Goal: Information Seeking & Learning: Learn about a topic

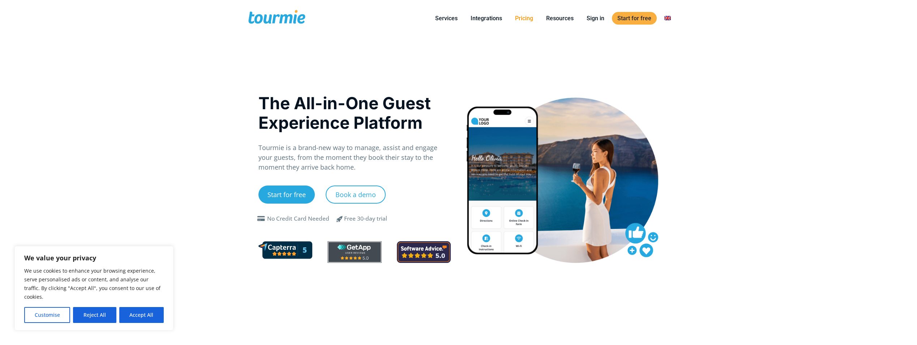
click at [522, 19] on link "Pricing" at bounding box center [524, 18] width 29 height 9
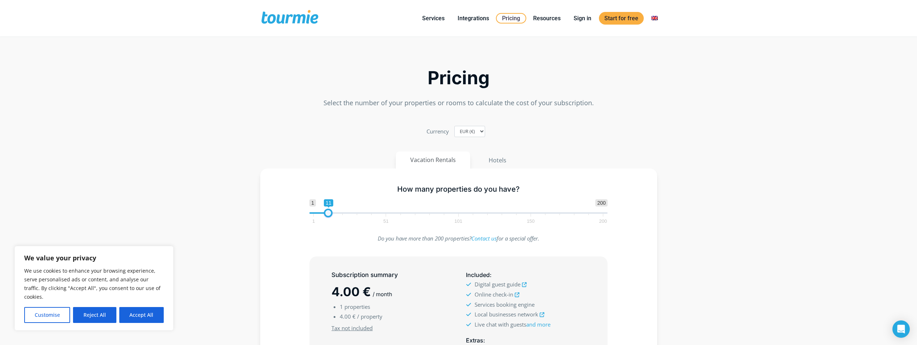
type input "10"
drag, startPoint x: 314, startPoint y: 213, endPoint x: 327, endPoint y: 213, distance: 12.7
click at [327, 213] on span at bounding box center [326, 213] width 9 height 9
click at [216, 218] on section "Pricing Select the number of your properties or rooms to calculate the cost of …" at bounding box center [458, 258] width 917 height 433
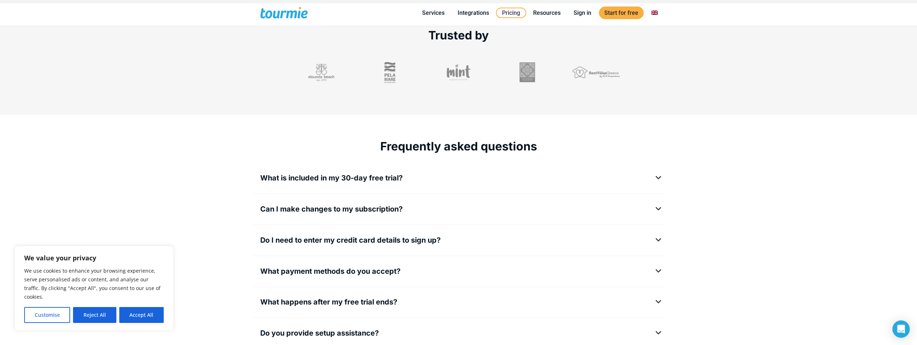
scroll to position [850, 0]
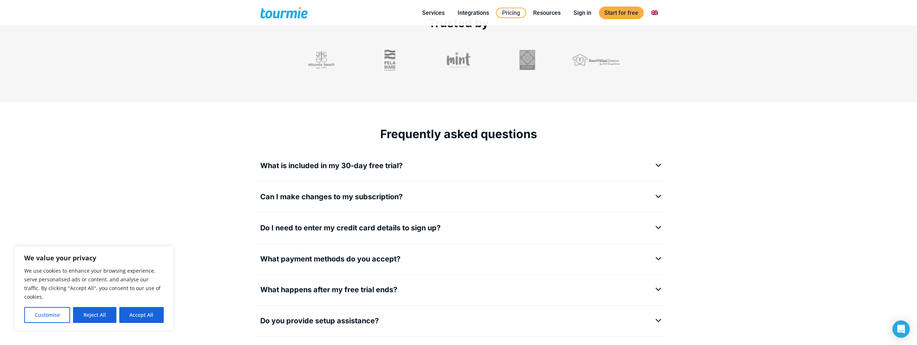
click at [351, 194] on span "Can I make changes to my subscription?" at bounding box center [331, 196] width 142 height 9
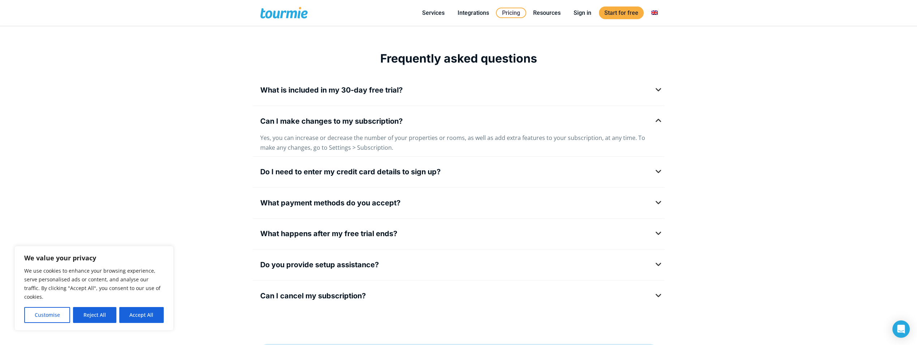
scroll to position [922, 0]
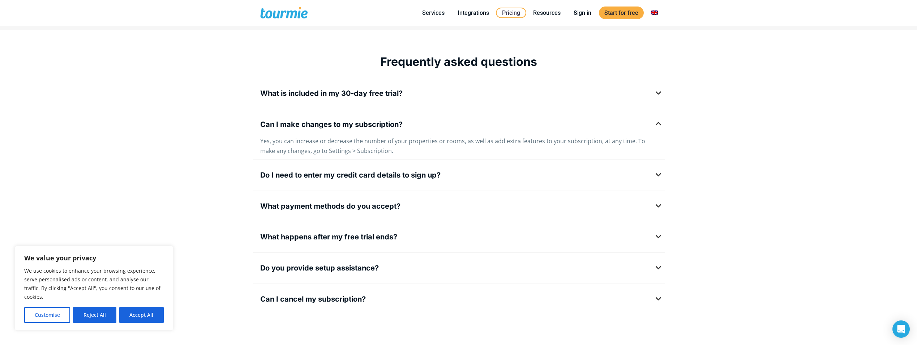
click at [361, 178] on span "Do I need to enter my credit card details to sign up?" at bounding box center [350, 175] width 180 height 9
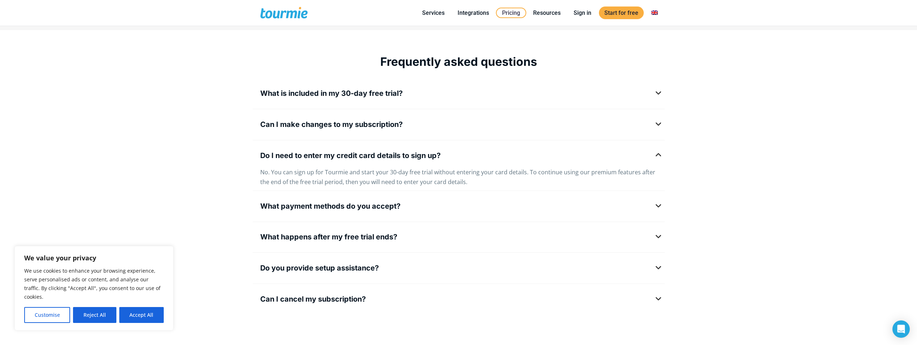
click at [329, 208] on span "What payment methods do you accept?" at bounding box center [330, 206] width 140 height 9
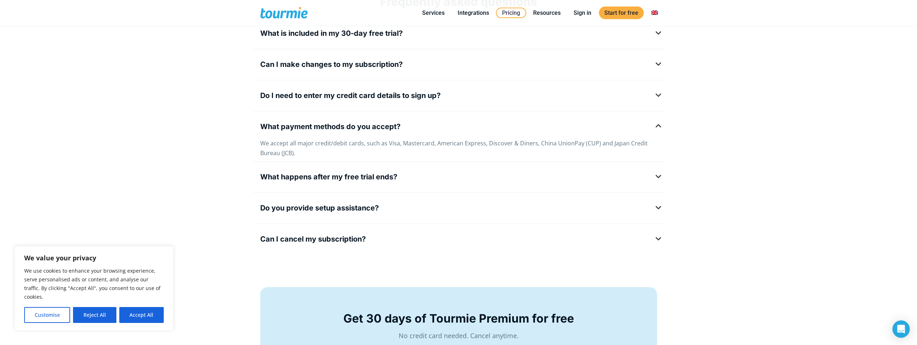
scroll to position [985, 0]
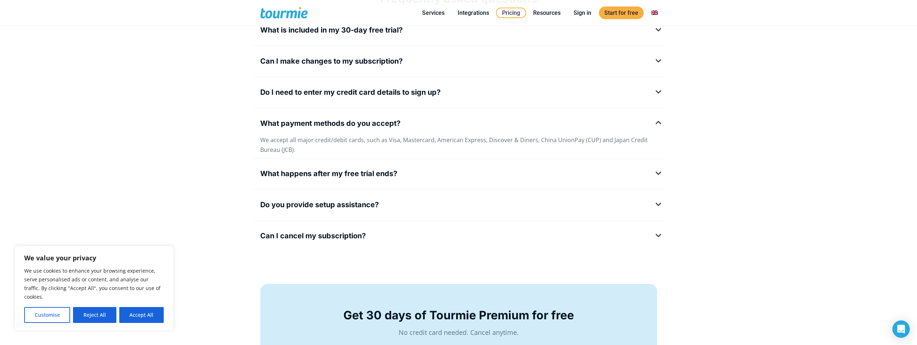
click at [369, 175] on span "What happens after my free trial ends?" at bounding box center [328, 173] width 137 height 9
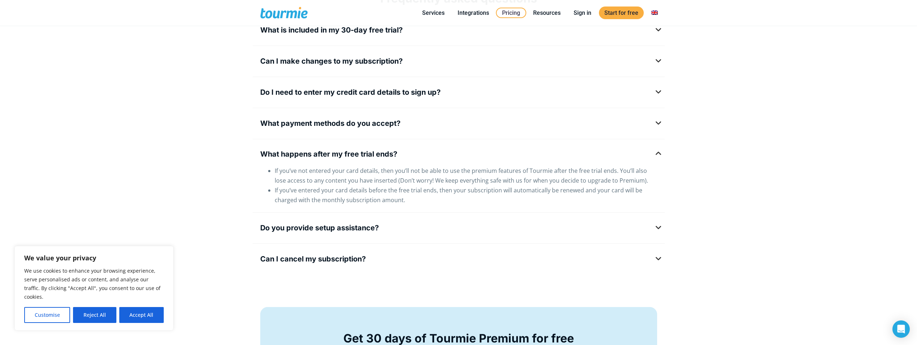
click at [326, 229] on span "Do you provide setup assistance?" at bounding box center [319, 227] width 119 height 9
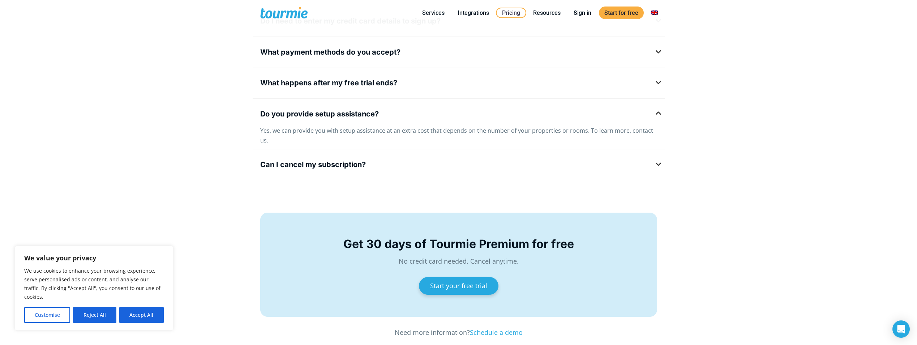
scroll to position [1057, 0]
click at [342, 159] on span "Can I cancel my subscription?" at bounding box center [313, 163] width 106 height 9
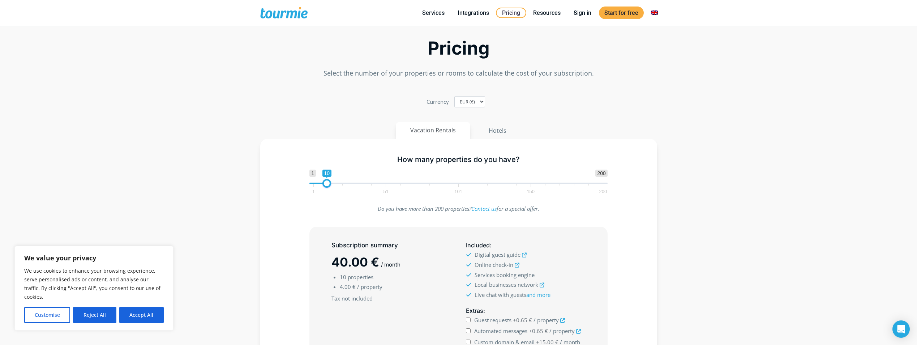
scroll to position [0, 0]
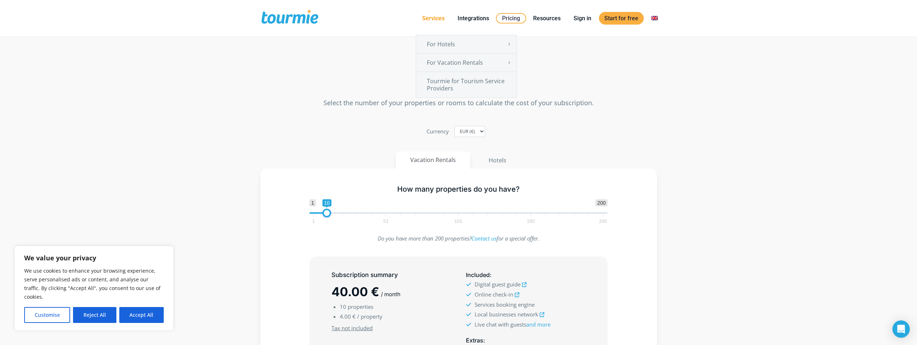
click at [433, 19] on link "Services" at bounding box center [433, 18] width 33 height 9
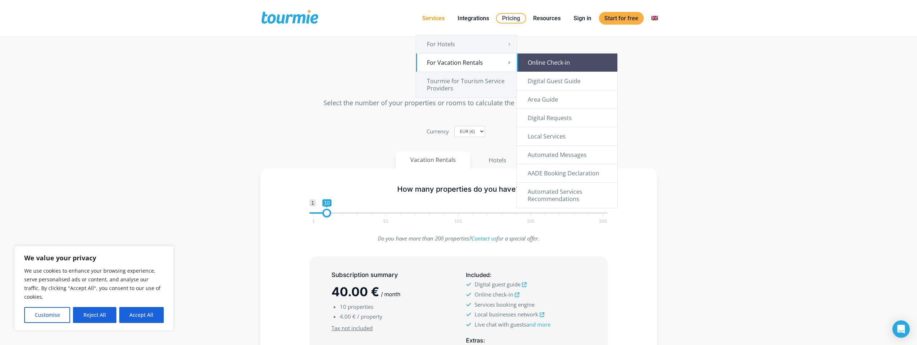
click at [546, 65] on link "Online Check-in" at bounding box center [567, 63] width 100 height 18
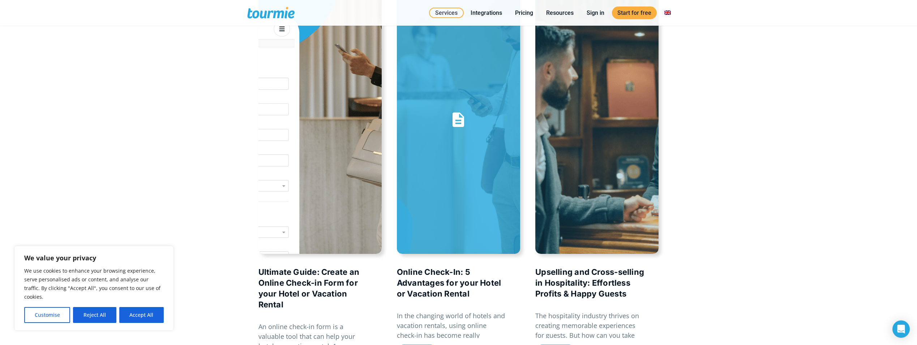
scroll to position [1572, 0]
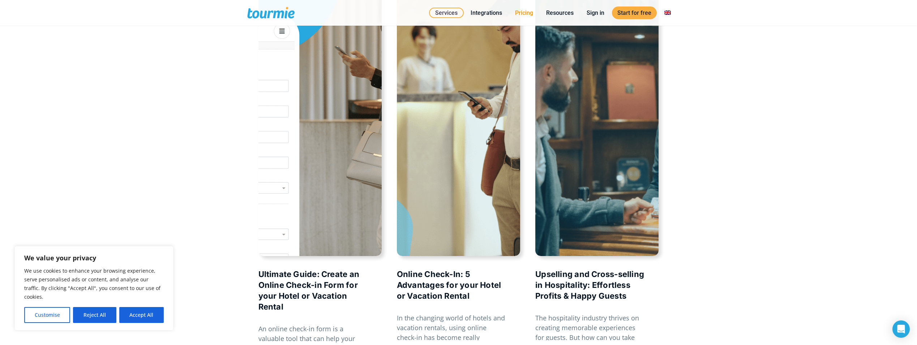
click at [520, 16] on link "Pricing" at bounding box center [524, 12] width 29 height 9
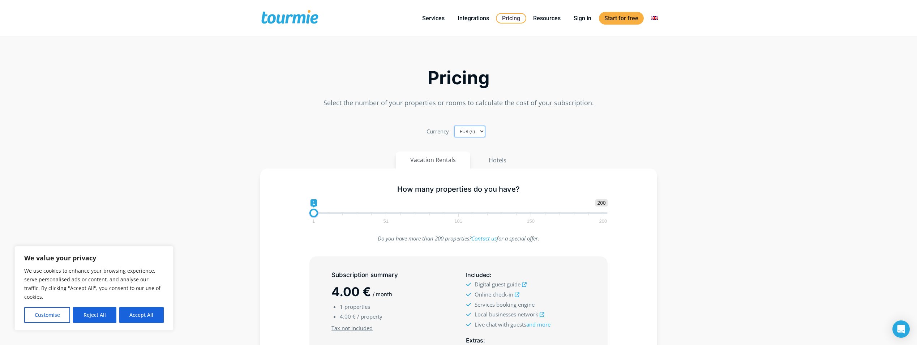
click at [473, 132] on select "EUR (€) USD ($) GBP (£)" at bounding box center [469, 131] width 31 height 11
click at [359, 133] on div "Currency EUR (€) USD ($) GBP (£)" at bounding box center [458, 131] width 401 height 11
click at [461, 14] on link "Integrations" at bounding box center [473, 18] width 42 height 9
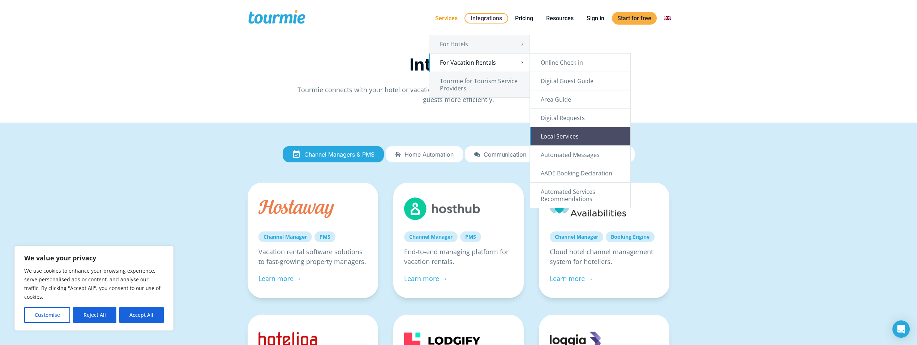
click at [579, 139] on link "Local Services" at bounding box center [580, 136] width 100 height 18
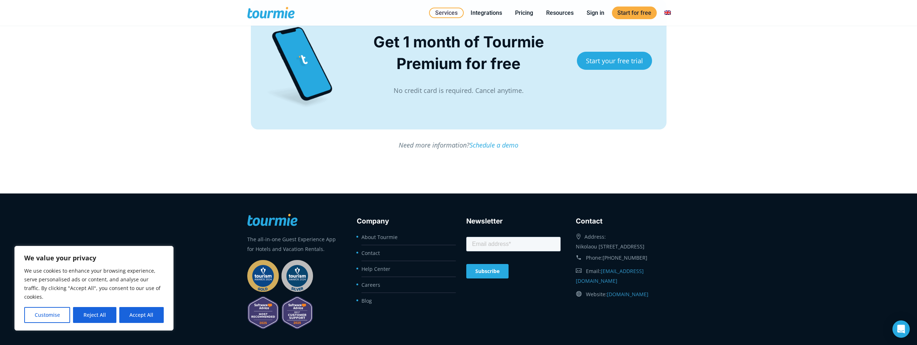
scroll to position [1537, 0]
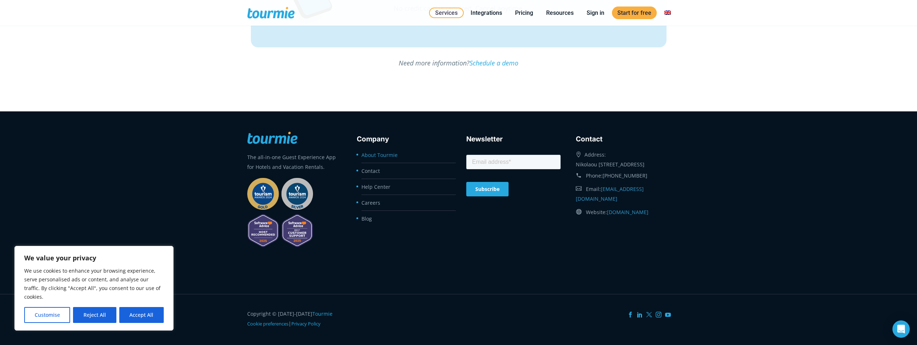
click at [376, 154] on link "About Tourmie" at bounding box center [379, 154] width 36 height 7
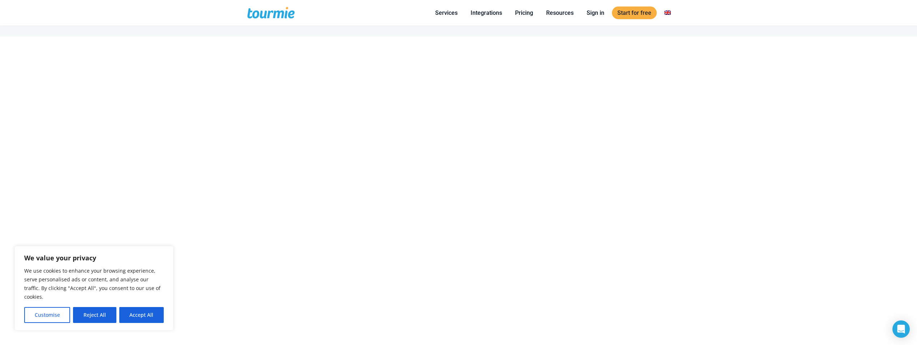
scroll to position [642, 0]
click at [276, 16] on span at bounding box center [276, 12] width 59 height 17
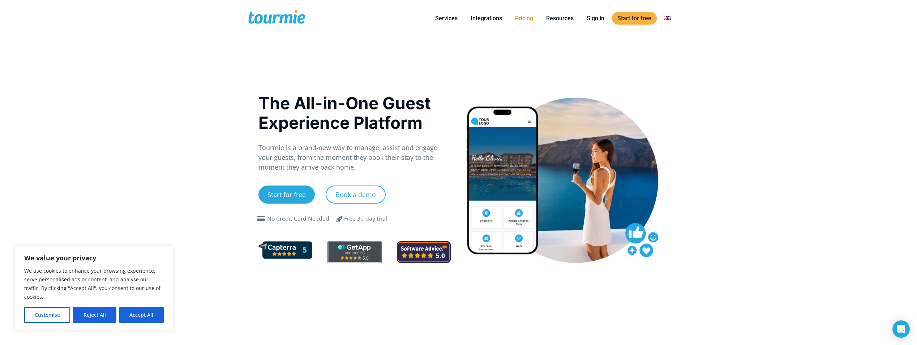
click at [531, 17] on link "Pricing" at bounding box center [524, 18] width 29 height 9
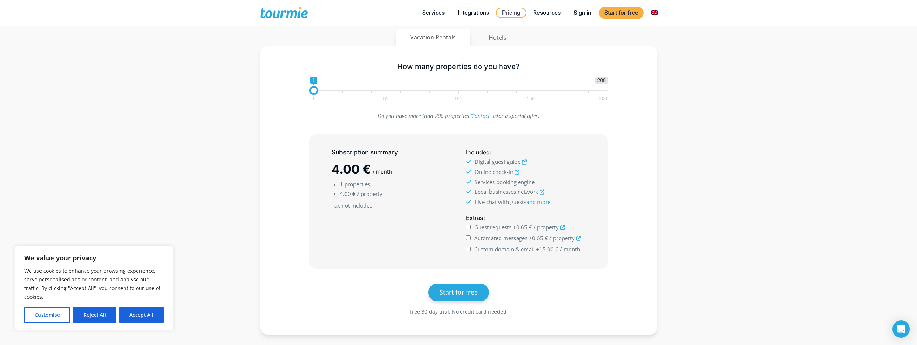
scroll to position [36, 0]
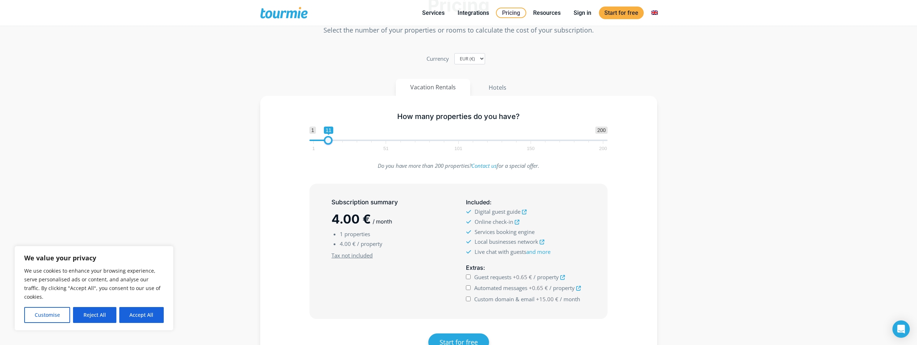
type input "10"
drag, startPoint x: 314, startPoint y: 142, endPoint x: 328, endPoint y: 141, distance: 13.4
click at [328, 141] on span at bounding box center [326, 140] width 9 height 9
click at [469, 289] on input "Automated messages +0.65 € / property" at bounding box center [468, 287] width 5 height 5
checkbox input "true"
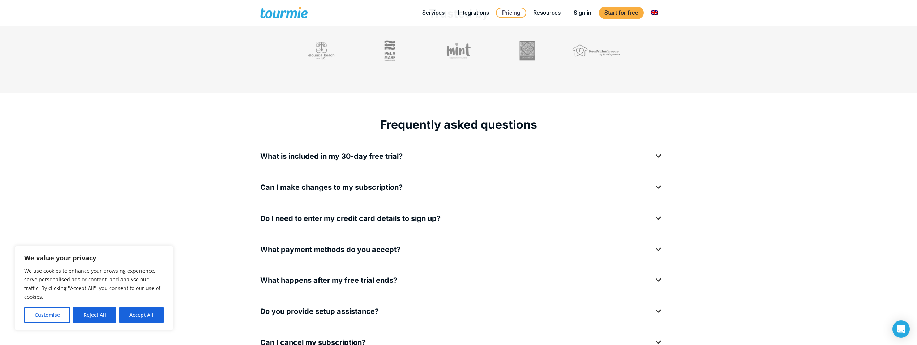
scroll to position [913, 0]
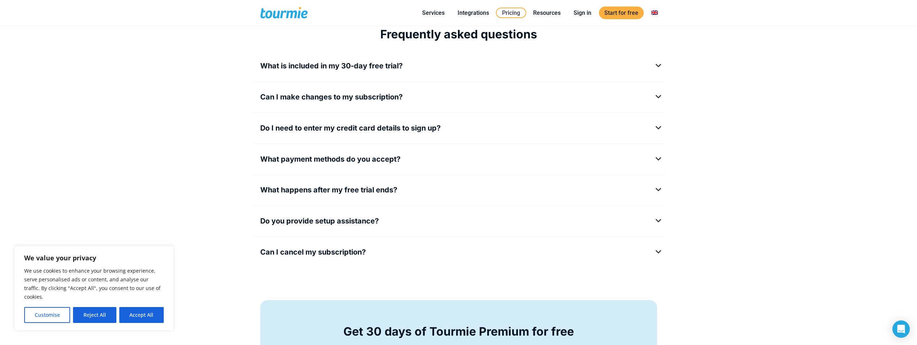
click at [354, 98] on span "Can I make changes to my subscription?" at bounding box center [331, 97] width 142 height 9
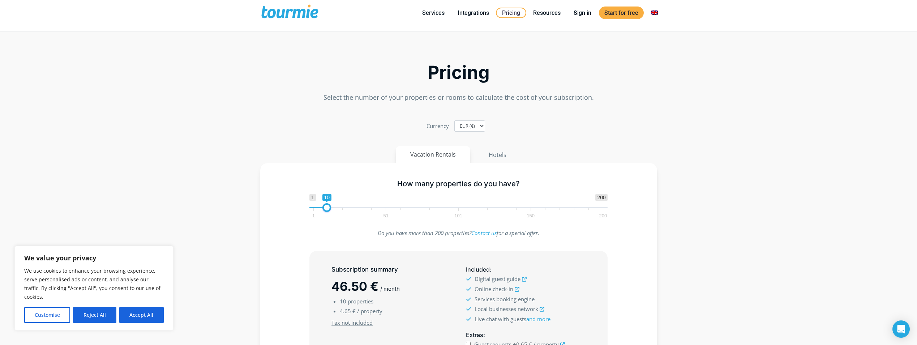
scroll to position [0, 0]
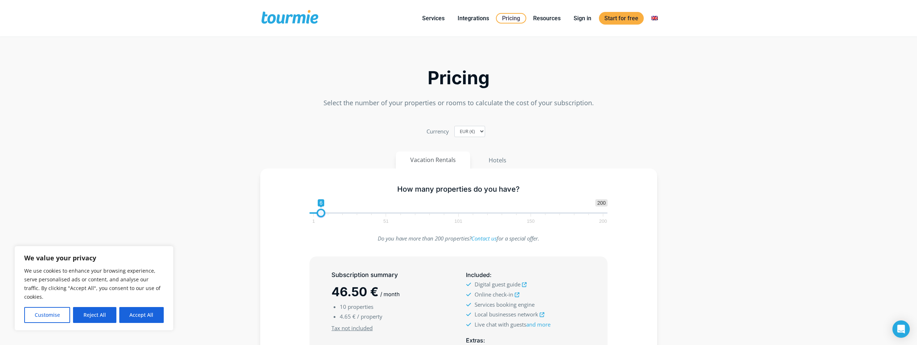
drag, startPoint x: 328, startPoint y: 212, endPoint x: 322, endPoint y: 212, distance: 5.4
click at [322, 212] on span at bounding box center [321, 213] width 9 height 9
drag, startPoint x: 322, startPoint y: 212, endPoint x: 327, endPoint y: 212, distance: 4.7
click at [327, 212] on span at bounding box center [325, 213] width 9 height 9
type input "10"
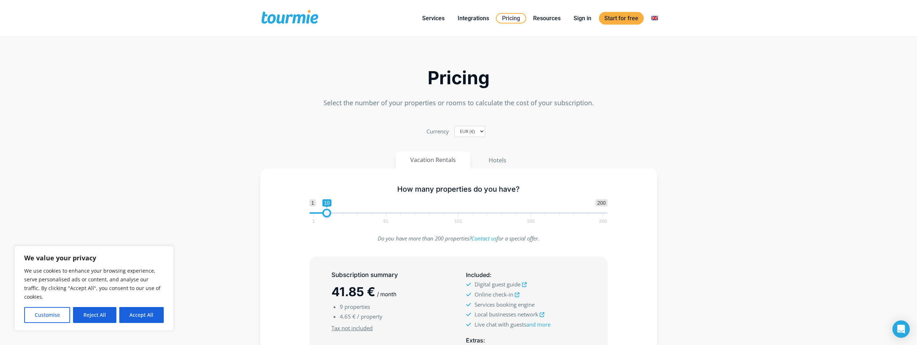
click at [328, 212] on span at bounding box center [326, 213] width 9 height 9
click at [230, 212] on section "Pricing Select the number of your properties or rooms to calculate the cost of …" at bounding box center [458, 258] width 917 height 433
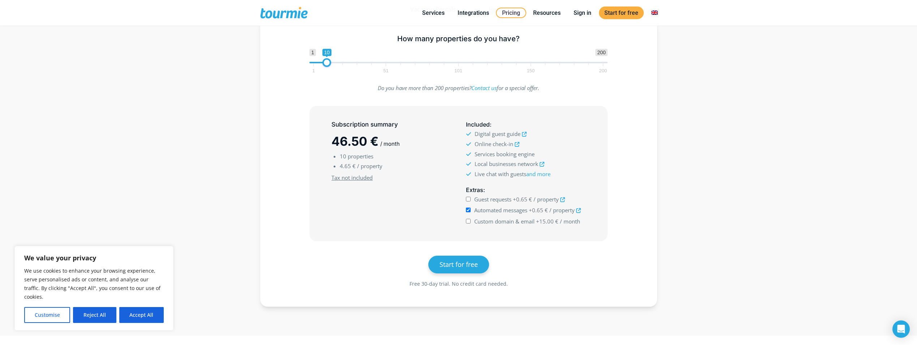
scroll to position [117, 0]
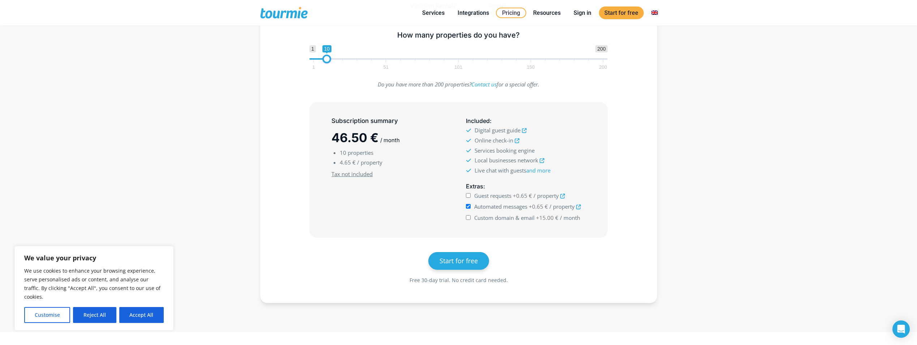
click at [466, 206] on input "Automated messages +0.65 € / property" at bounding box center [468, 206] width 5 height 5
checkbox input "false"
click at [580, 207] on icon at bounding box center [578, 207] width 5 height 5
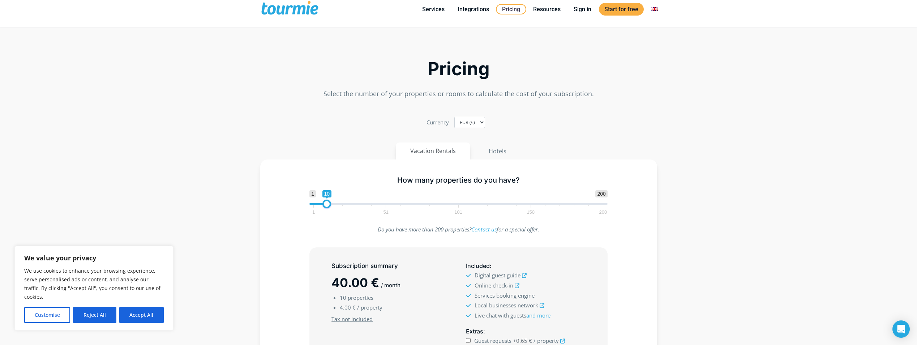
scroll to position [0, 0]
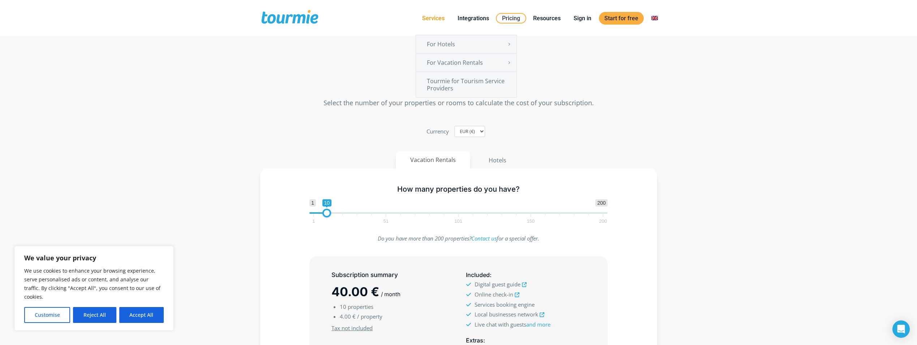
click at [440, 19] on link "Services" at bounding box center [433, 18] width 33 height 9
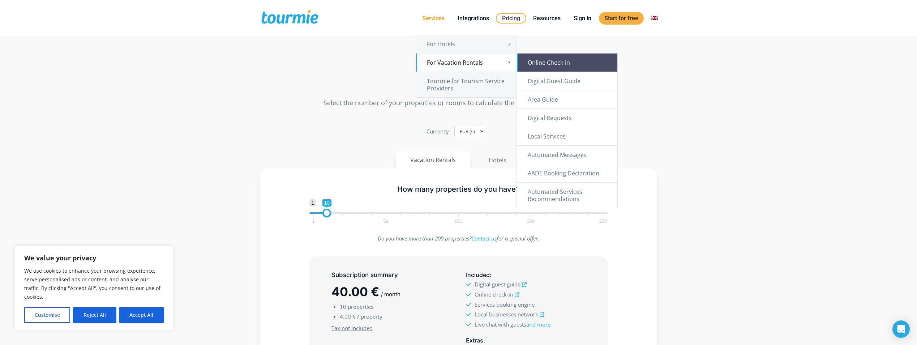
click at [530, 63] on link "Online Check-in" at bounding box center [567, 63] width 100 height 18
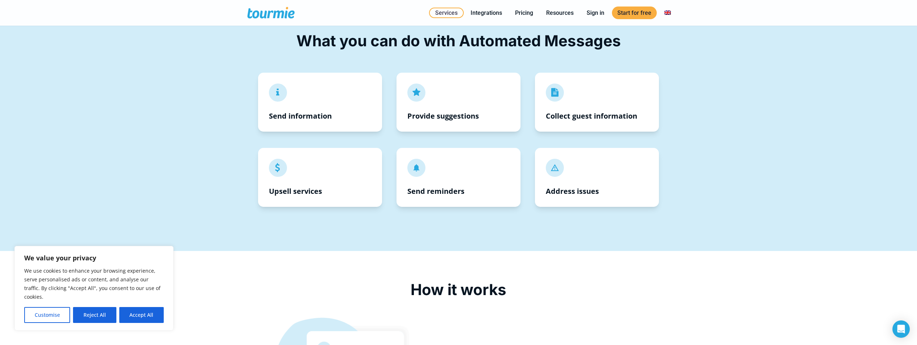
scroll to position [307, 0]
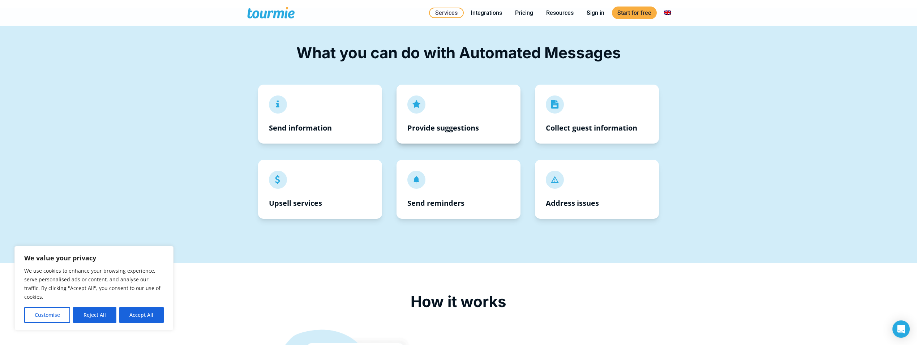
click at [453, 126] on strong "Provide suggestions" at bounding box center [443, 128] width 72 height 10
click at [581, 126] on strong "Collect guest information" at bounding box center [591, 128] width 91 height 10
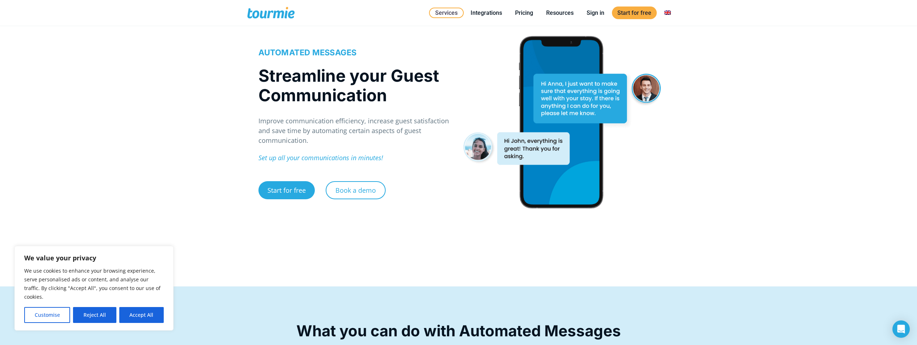
scroll to position [0, 0]
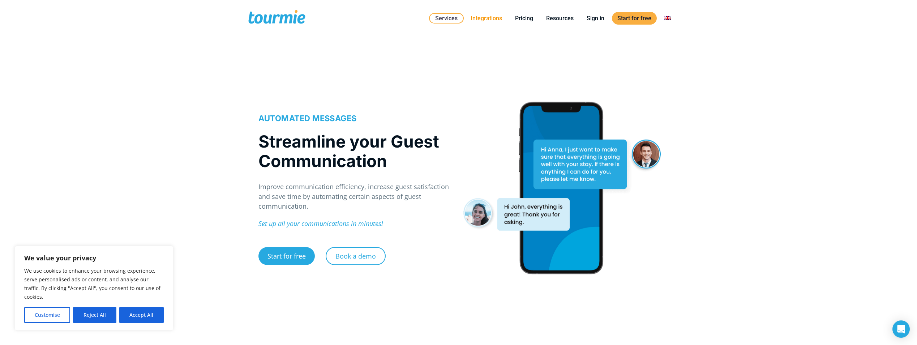
click at [492, 17] on link "Integrations" at bounding box center [486, 18] width 42 height 9
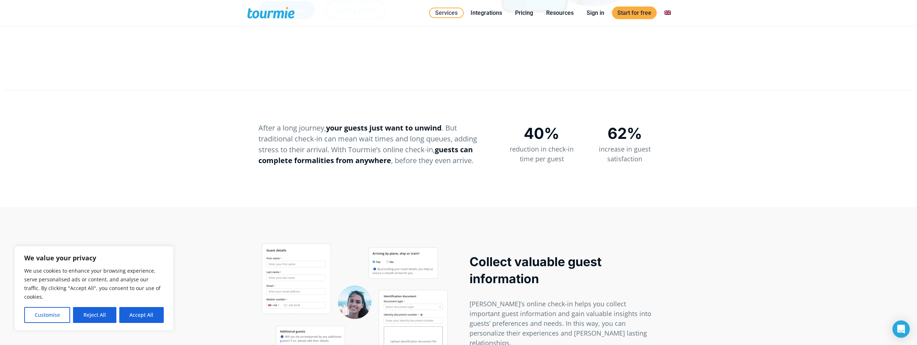
scroll to position [271, 0]
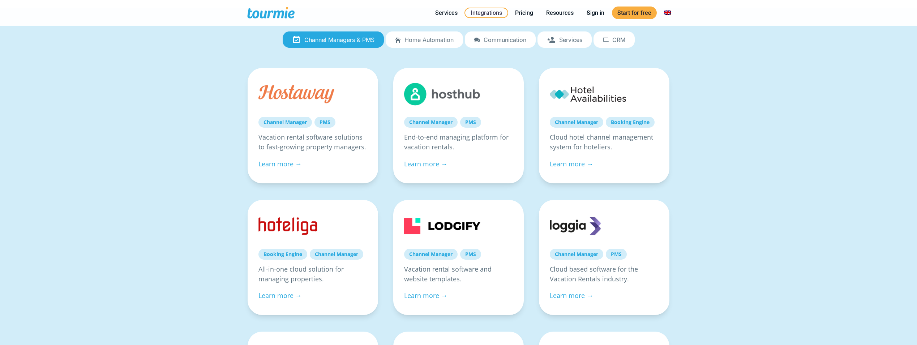
scroll to position [154, 0]
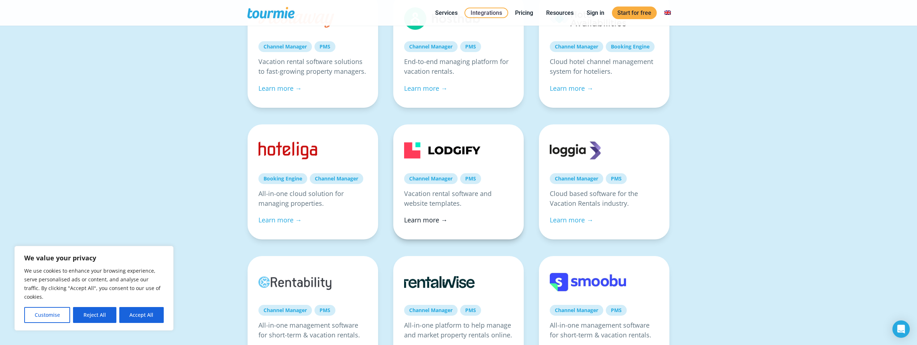
click at [423, 222] on link "Learn more →" at bounding box center [425, 219] width 43 height 9
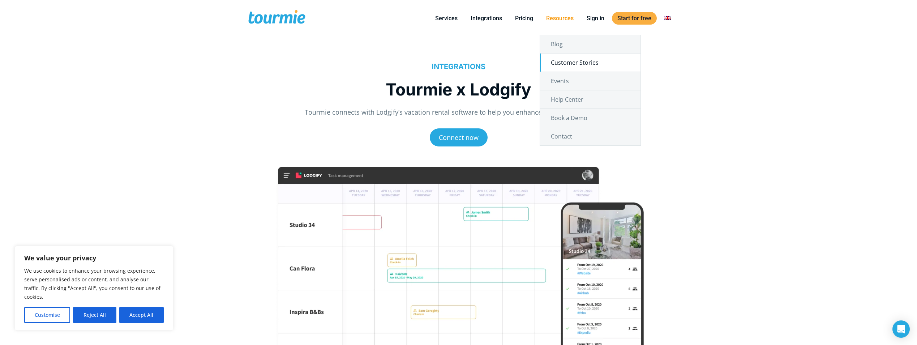
click at [561, 65] on link "Customer Stories" at bounding box center [590, 63] width 100 height 18
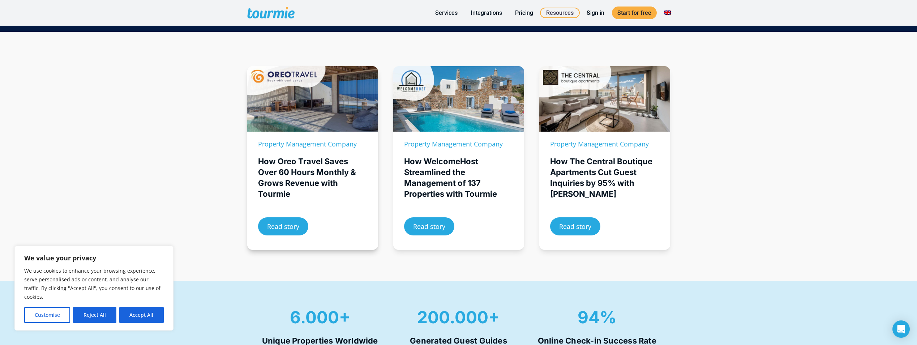
scroll to position [99, 0]
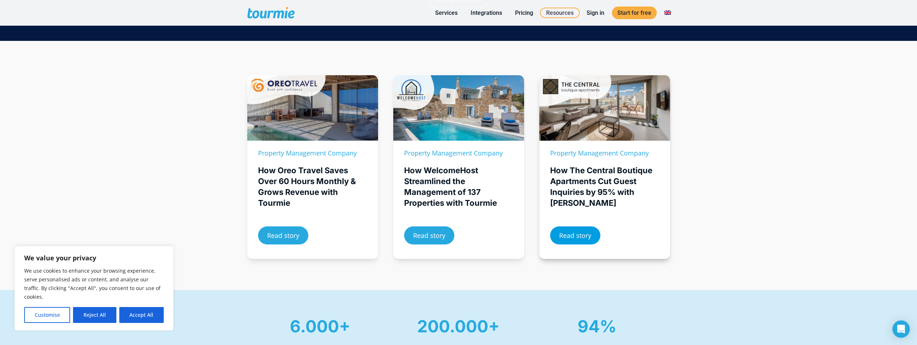
click at [568, 236] on span "Read story" at bounding box center [575, 235] width 32 height 7
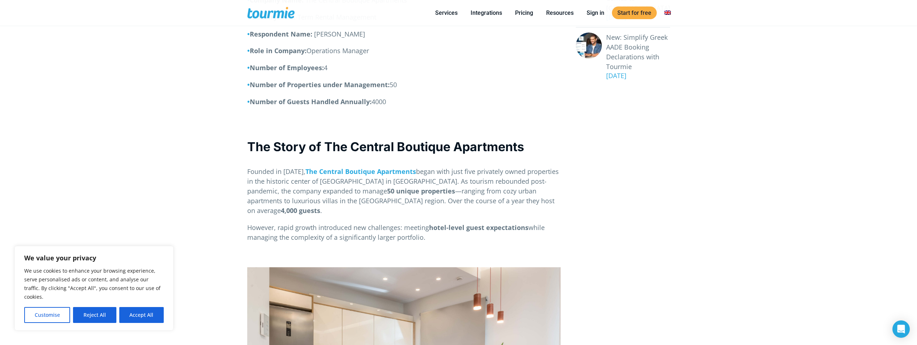
scroll to position [361, 0]
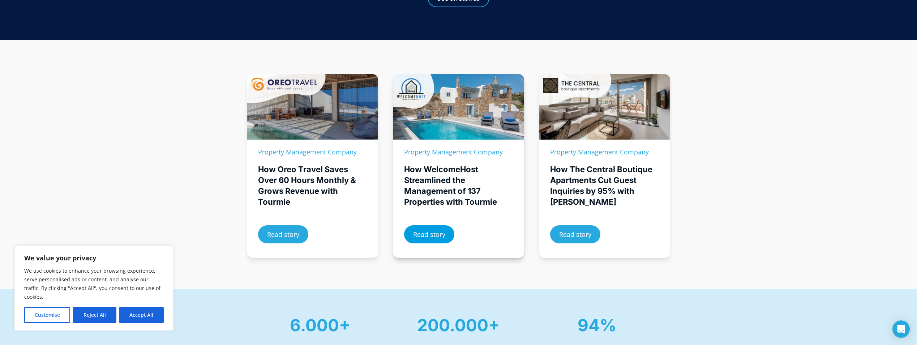
click at [438, 237] on span "Read story" at bounding box center [429, 234] width 32 height 7
